Goal: Task Accomplishment & Management: Use online tool/utility

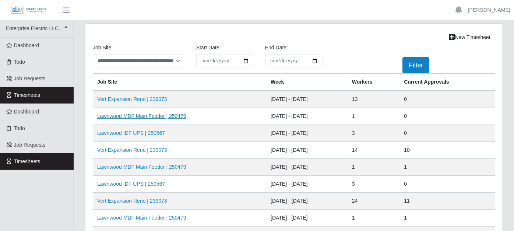
click at [145, 116] on link "Lawnwood MDF Main Feeder | 250479" at bounding box center [141, 116] width 89 height 6
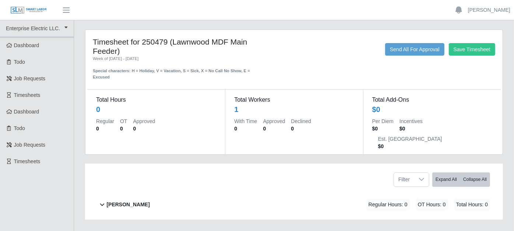
scroll to position [25, 0]
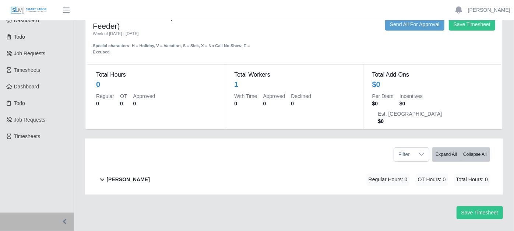
click at [102, 175] on icon at bounding box center [102, 179] width 8 height 9
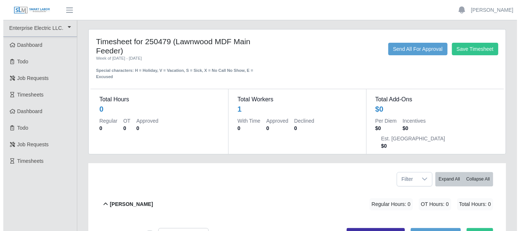
scroll to position [0, 0]
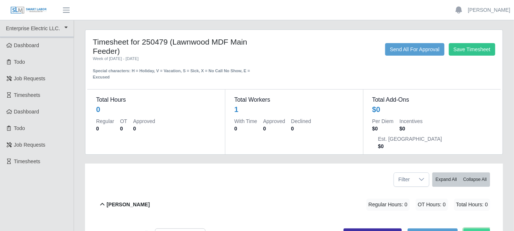
click at [480, 228] on button "Add Code" at bounding box center [476, 233] width 27 height 10
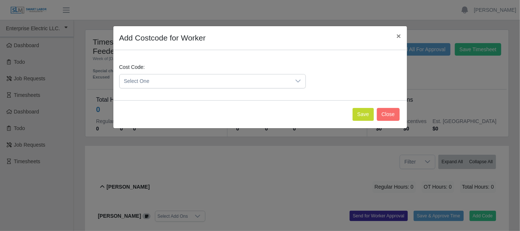
click at [295, 78] on div at bounding box center [298, 81] width 15 height 14
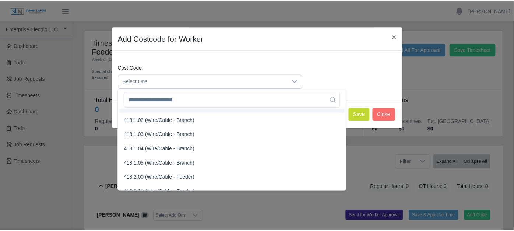
scroll to position [368, 0]
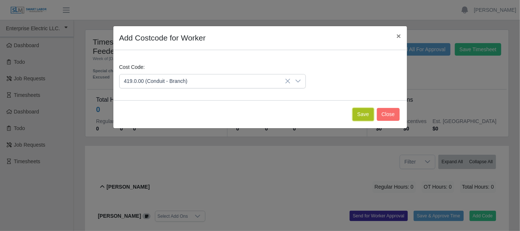
click at [361, 113] on button "Save" at bounding box center [363, 114] width 21 height 13
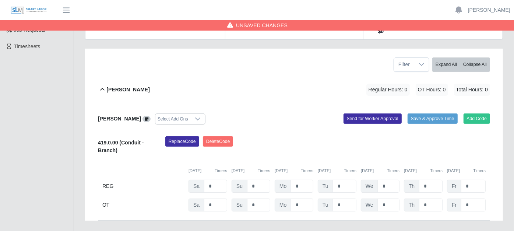
scroll to position [123, 0]
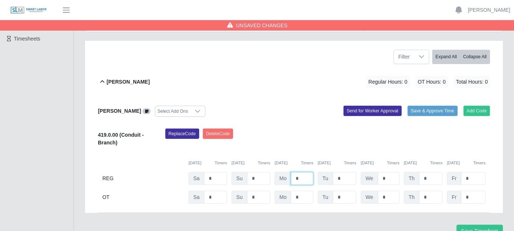
click at [307, 172] on input "*" at bounding box center [302, 178] width 22 height 13
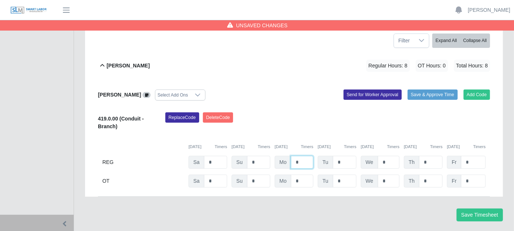
scroll to position [141, 0]
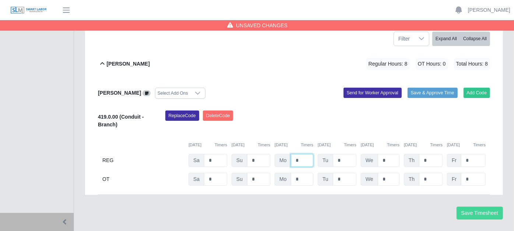
type input "*"
click at [460, 206] on button "Save Timesheet" at bounding box center [479, 212] width 46 height 13
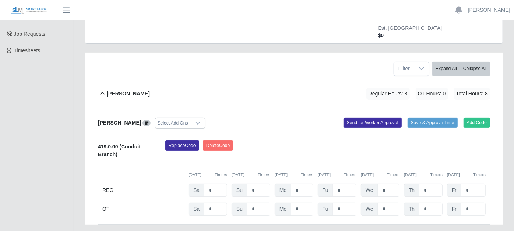
scroll to position [100, 0]
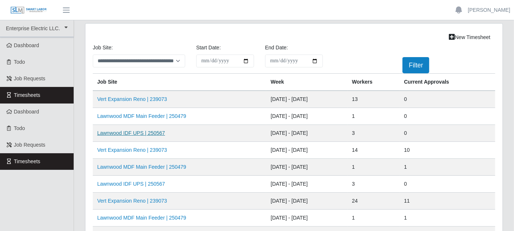
click at [131, 130] on link "Lawnwood IDF UPS | 250567" at bounding box center [131, 133] width 68 height 6
click at [158, 116] on link "Lawnwood MDF Main Feeder | 250479" at bounding box center [141, 116] width 89 height 6
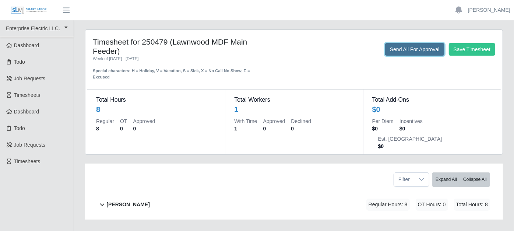
click at [405, 48] on button "Send All For Approval" at bounding box center [414, 49] width 59 height 13
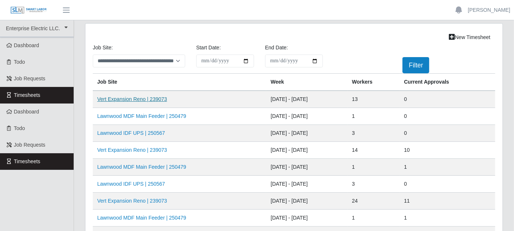
click at [126, 99] on link "Vert Expansion Reno | 239073" at bounding box center [132, 99] width 70 height 6
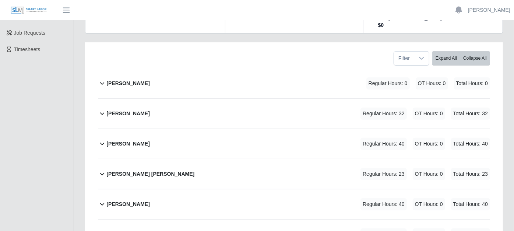
scroll to position [123, 0]
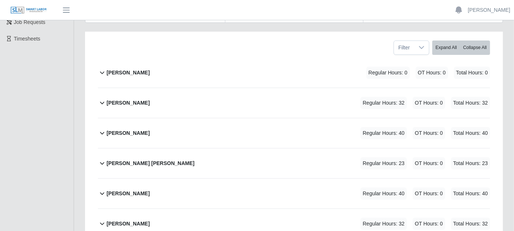
click at [103, 128] on icon at bounding box center [102, 132] width 8 height 9
